Goal: Information Seeking & Learning: Find specific fact

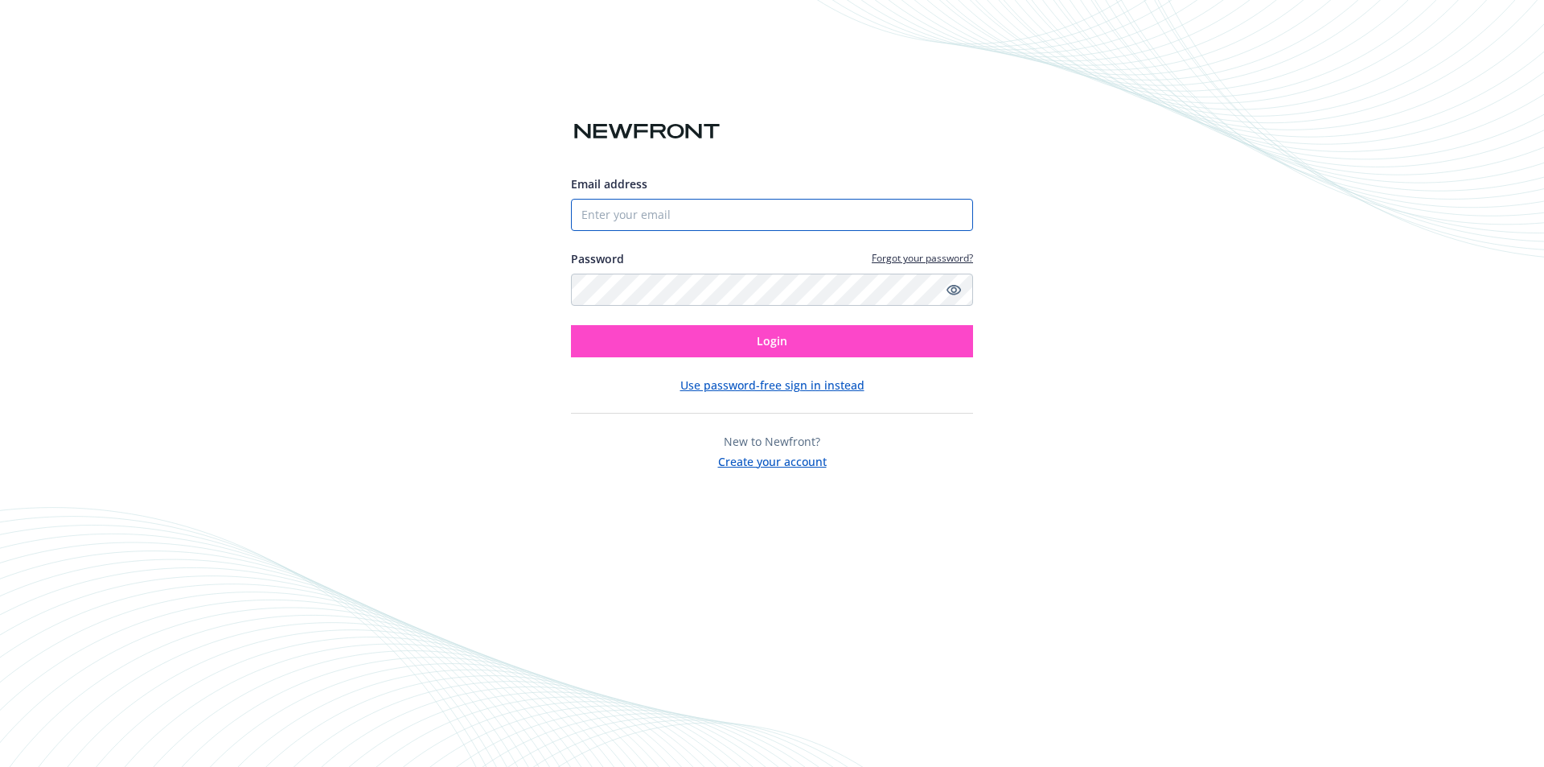
type input "[EMAIL_ADDRESS][DOMAIN_NAME]"
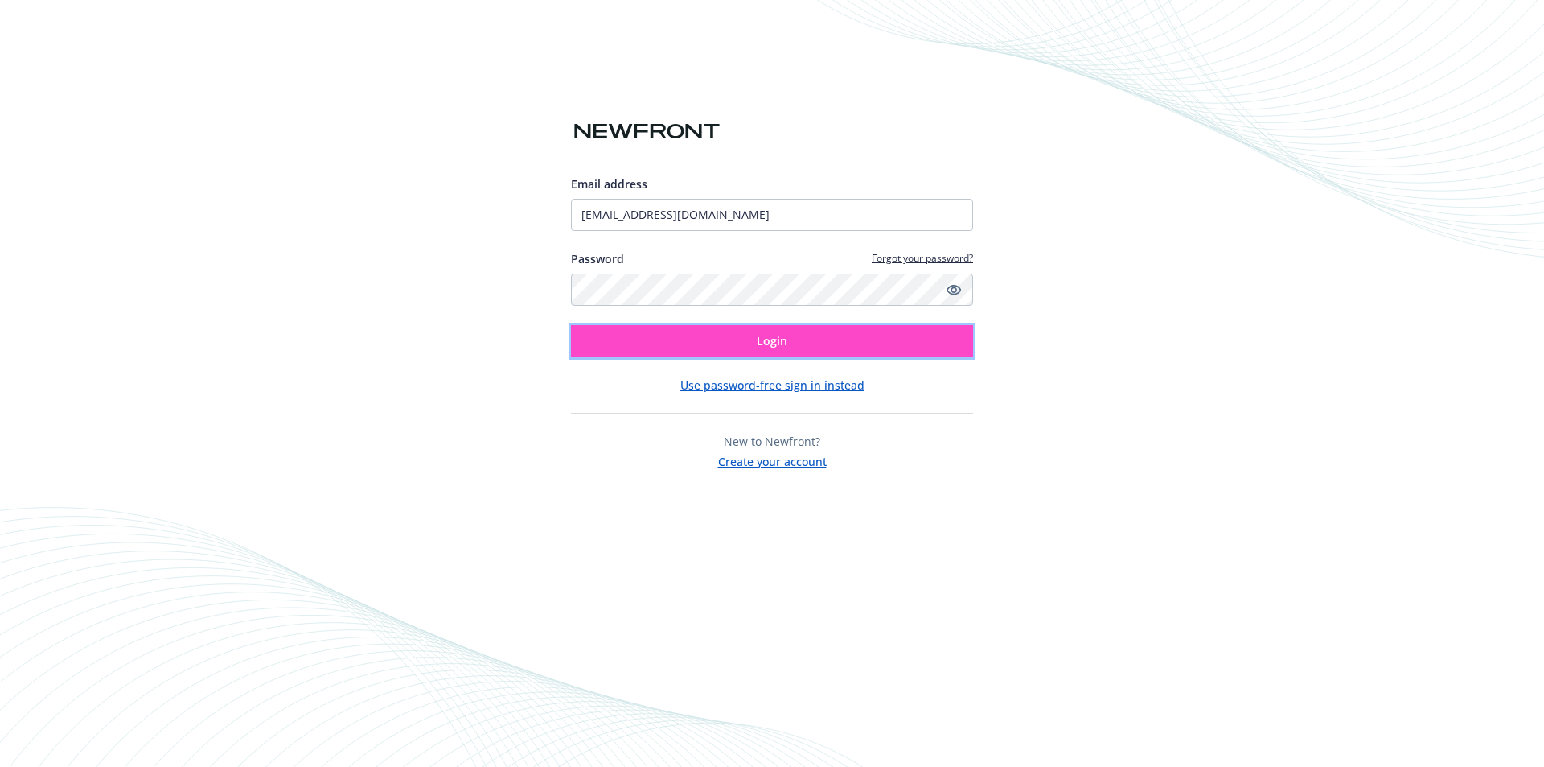
click at [810, 352] on button "Login" at bounding box center [772, 341] width 402 height 32
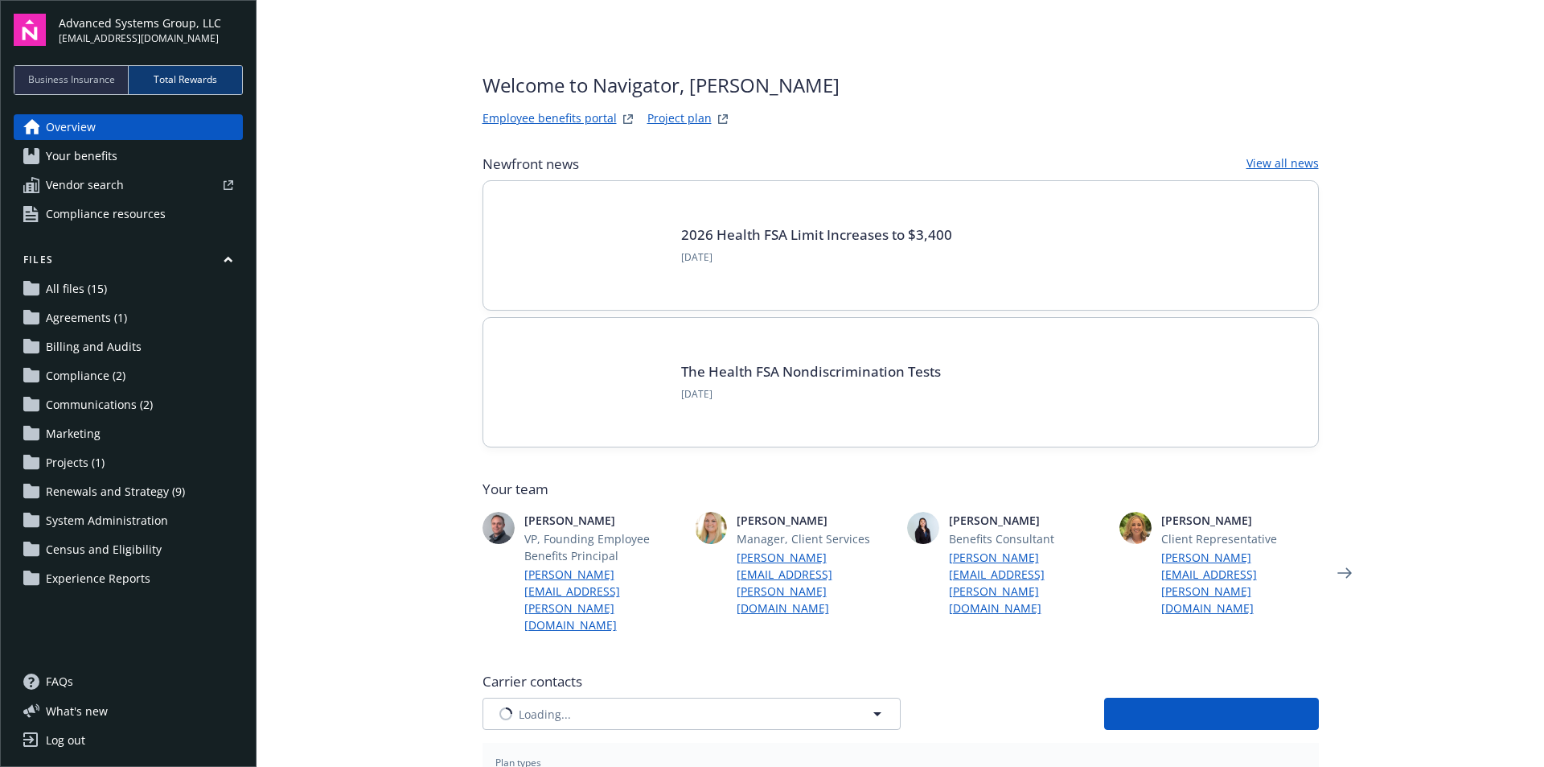
type input "CIGNA"
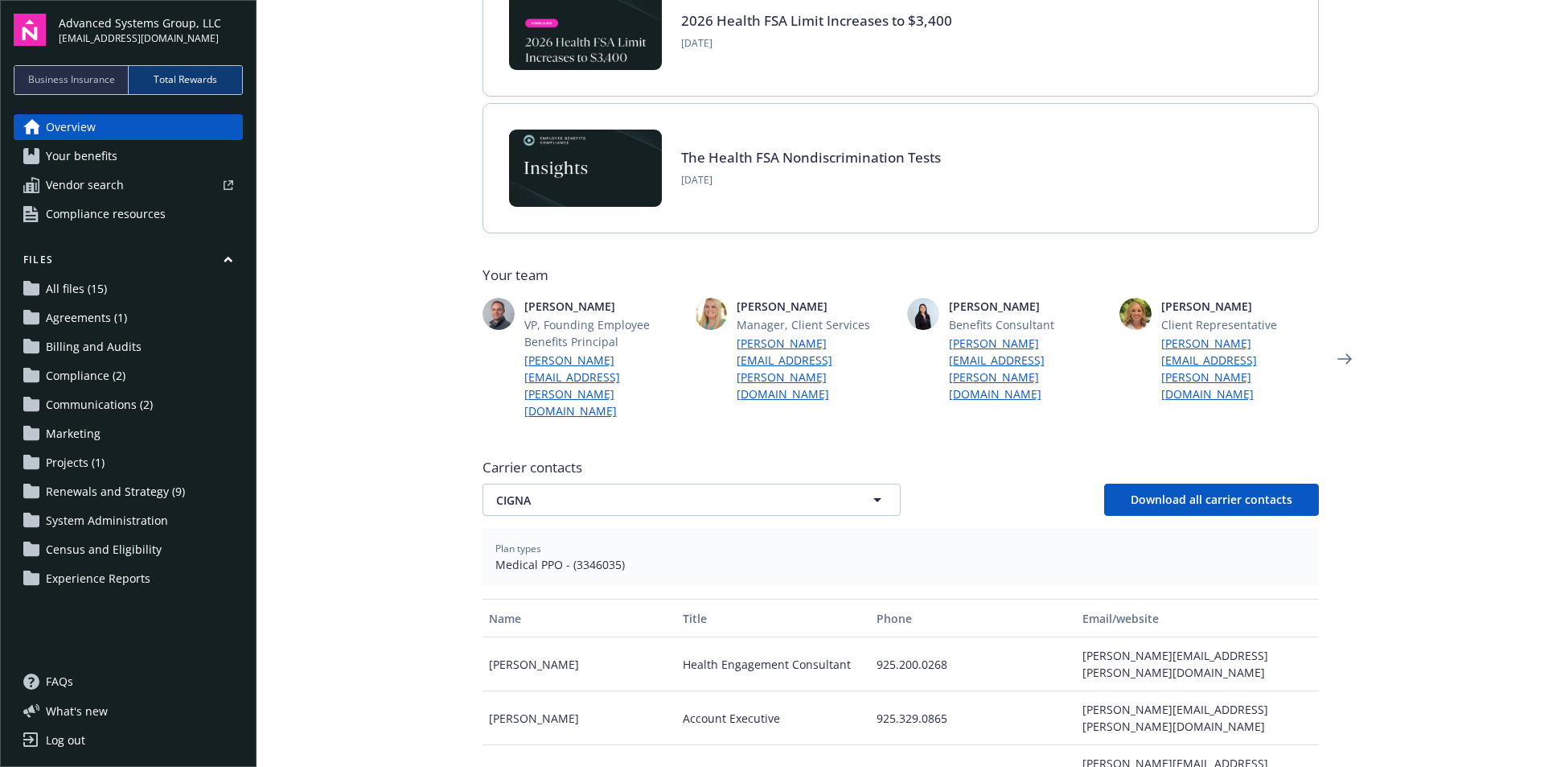
scroll to position [241, 0]
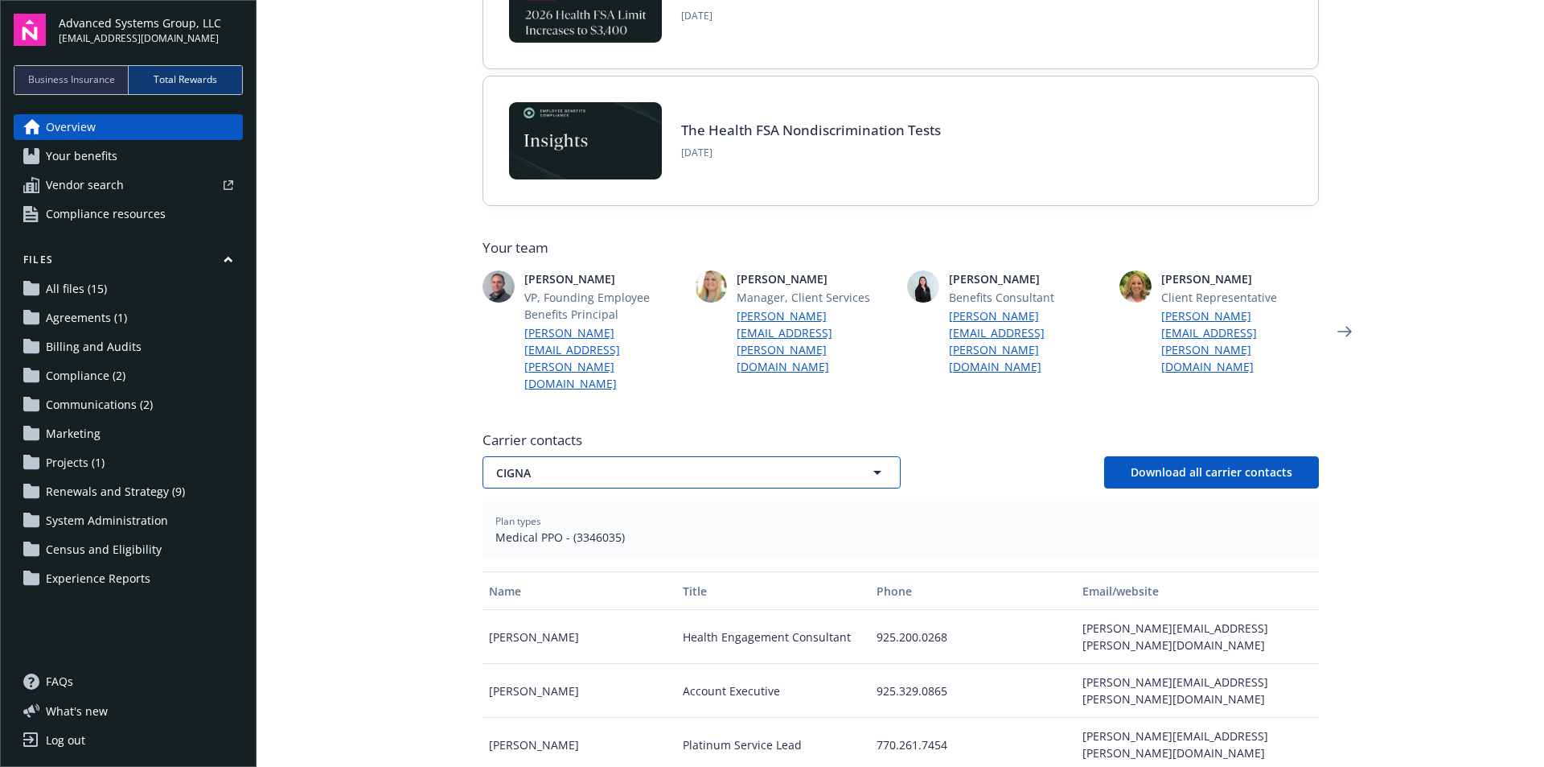
click at [874, 471] on icon "button" at bounding box center [878, 473] width 8 height 4
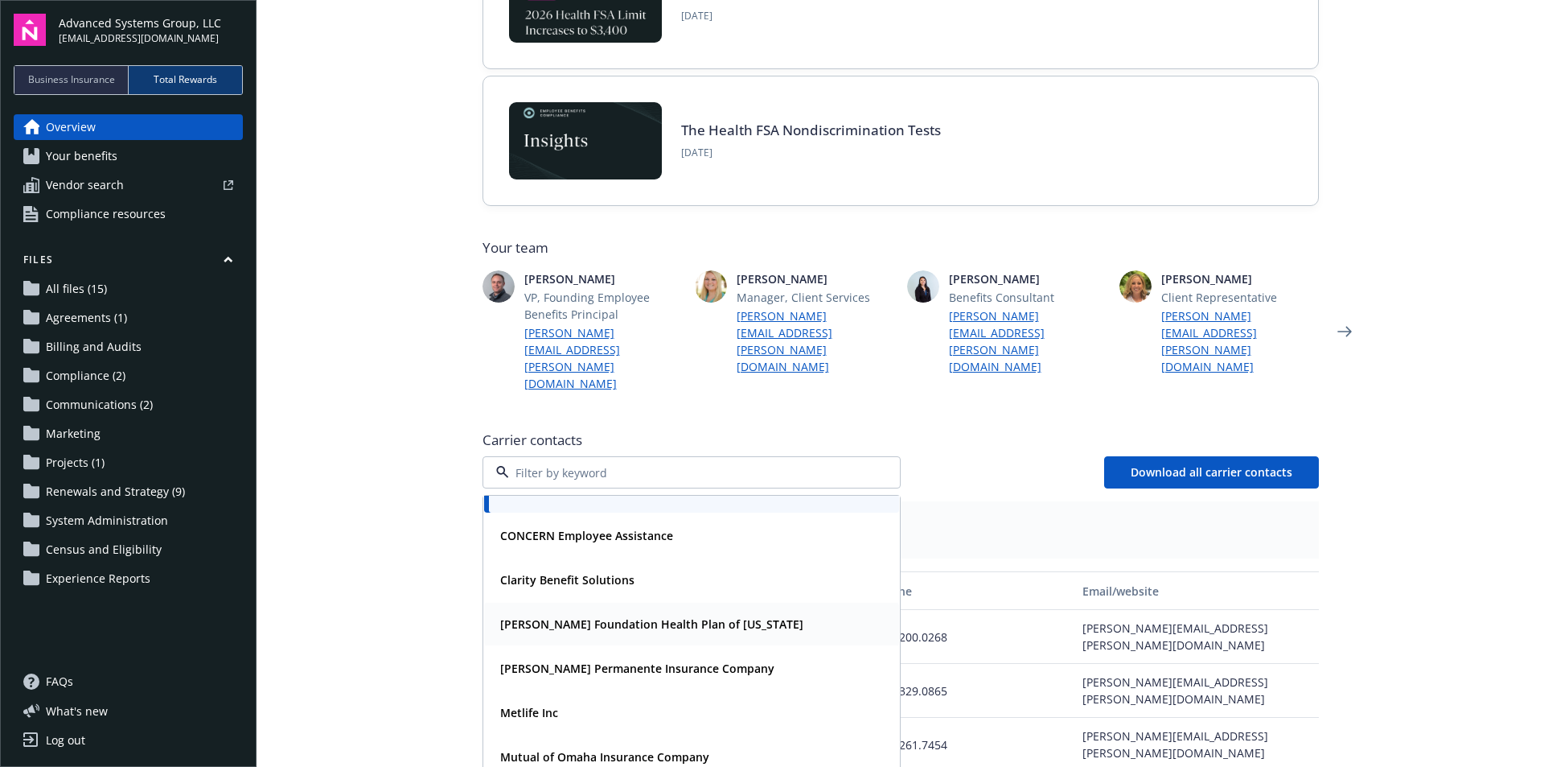
scroll to position [40, 0]
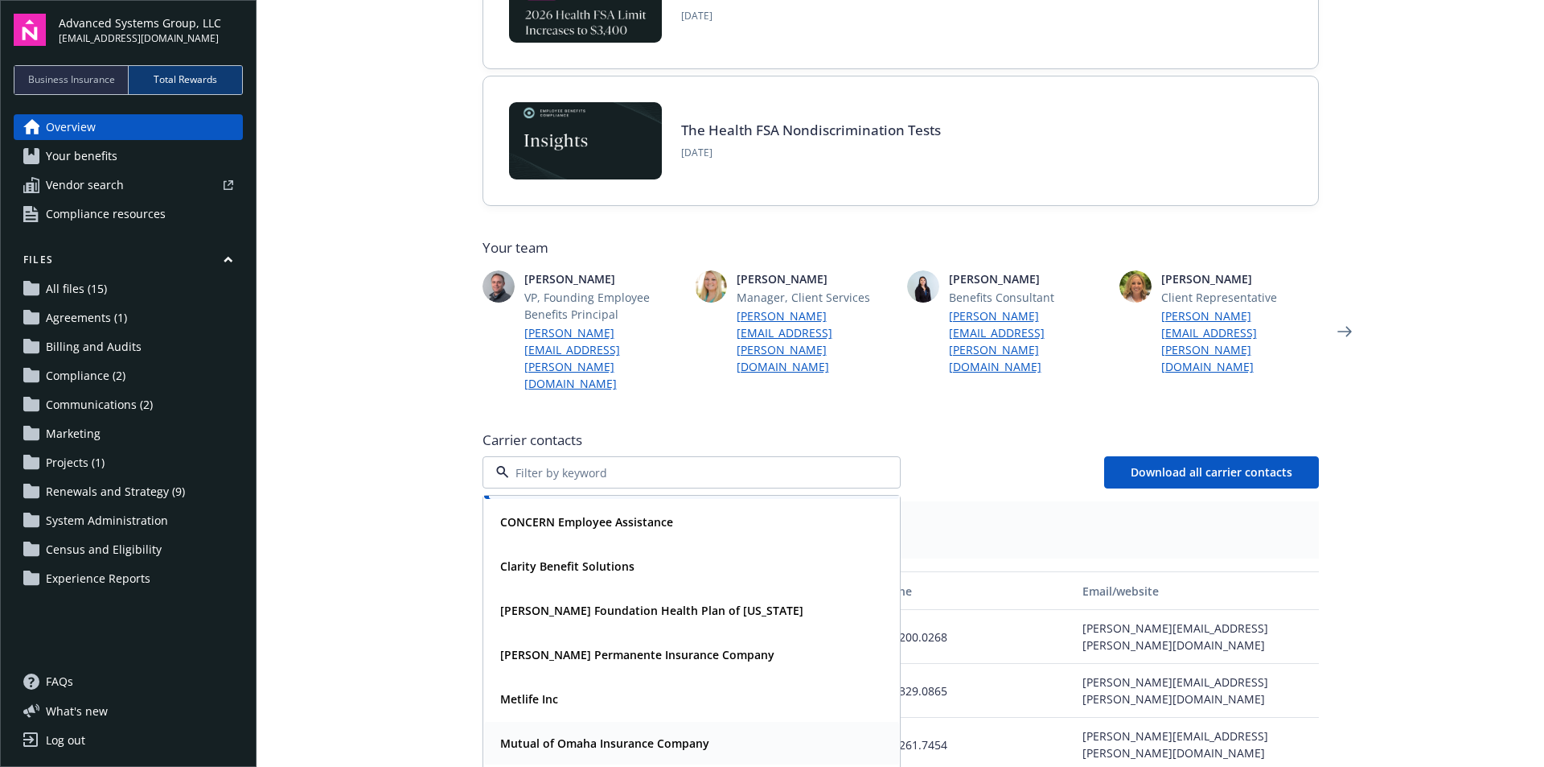
click at [652, 735] on strong "Mutual of Omaha Insurance Company" at bounding box center [604, 742] width 209 height 15
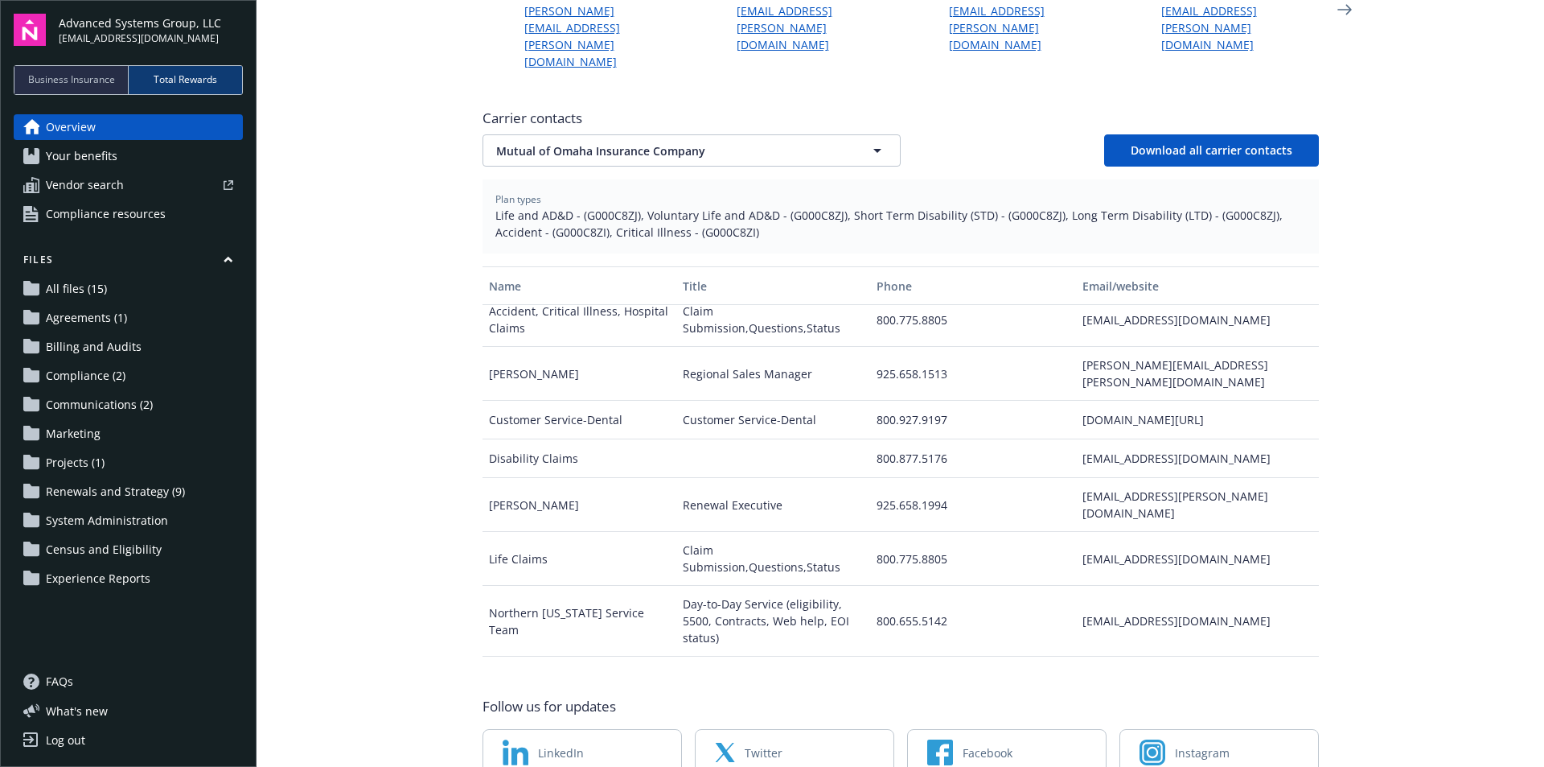
scroll to position [0, 0]
